Goal: Find specific page/section: Find specific page/section

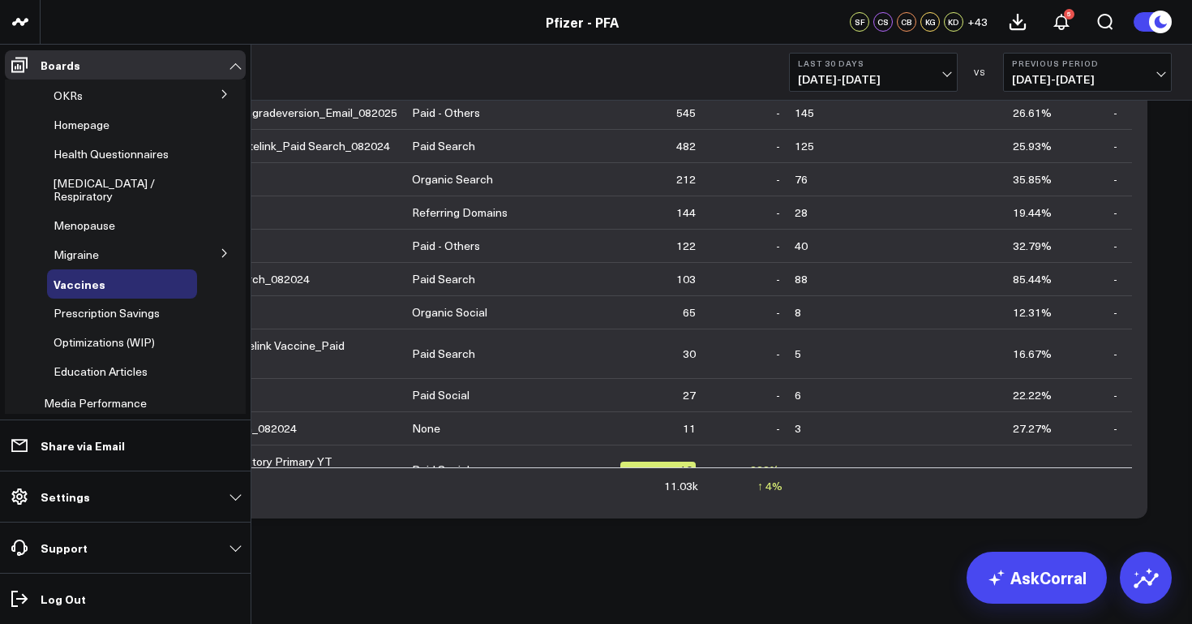
scroll to position [125, 0]
click at [147, 303] on span "Prescription Savings" at bounding box center [107, 310] width 106 height 15
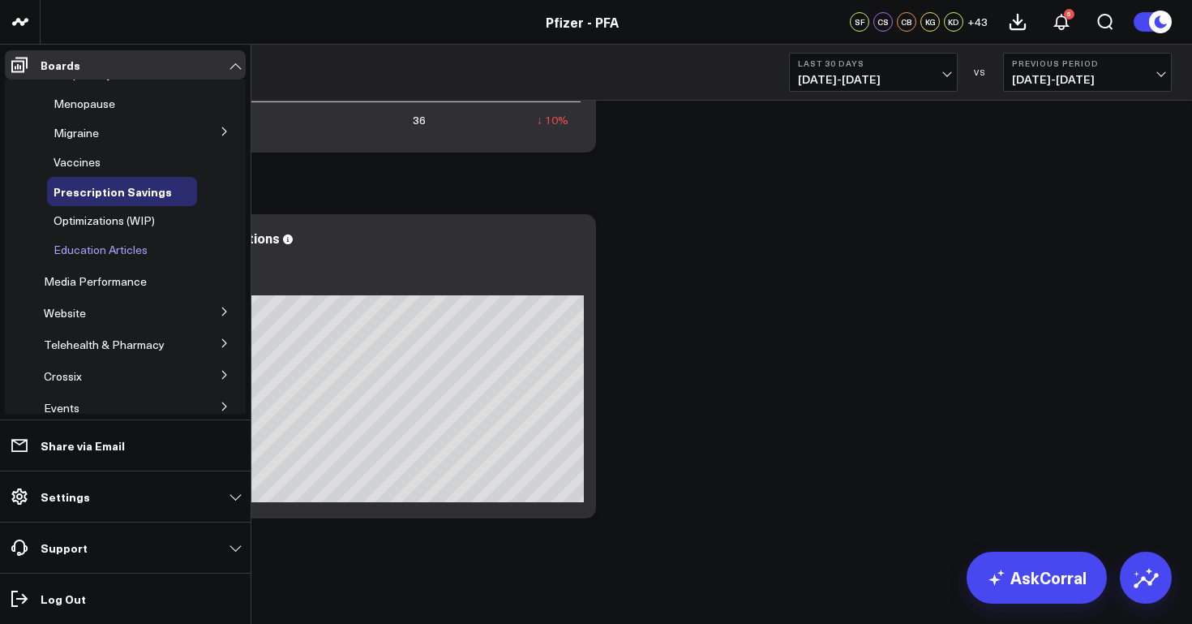
scroll to position [245, 0]
click at [145, 212] on span "Optimizations (WIP)" at bounding box center [104, 219] width 101 height 15
